Goal: Task Accomplishment & Management: Complete application form

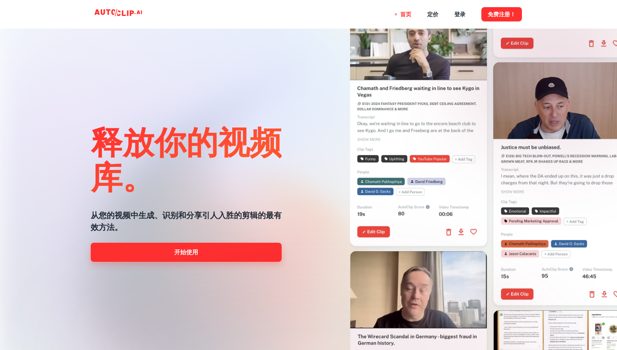
click at [198, 255] on link "开始使用" at bounding box center [186, 252] width 191 height 19
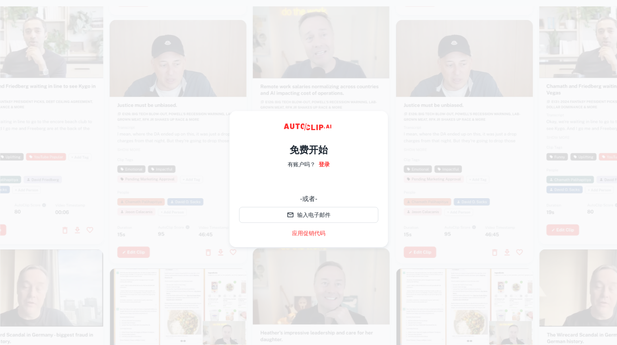
click at [314, 181] on div "使用谷歌账号登录。在新标签页中打开" at bounding box center [308, 182] width 139 height 17
